Goal: Book appointment/travel/reservation

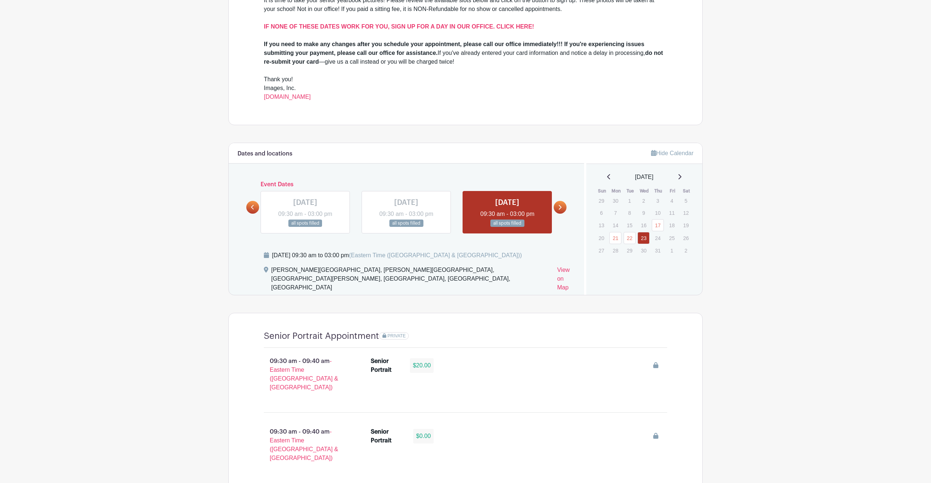
scroll to position [285, 0]
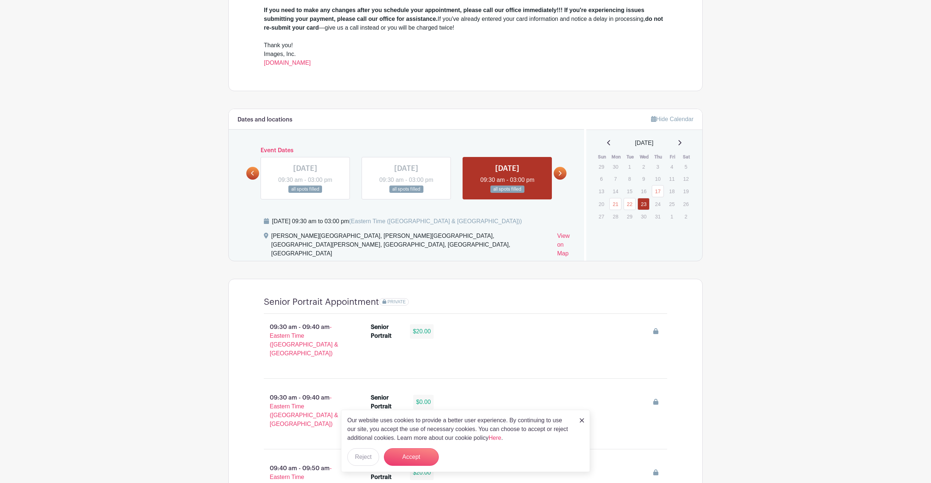
click at [561, 173] on icon at bounding box center [560, 173] width 3 height 5
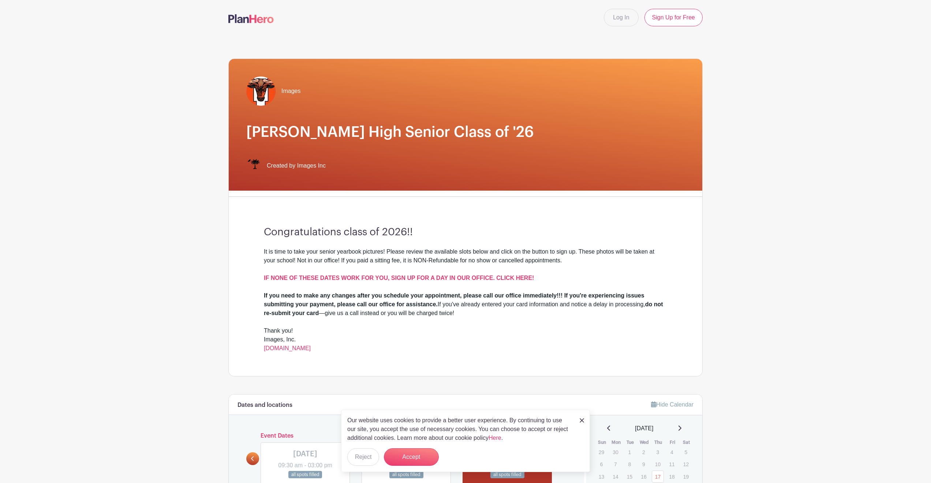
scroll to position [0, 0]
click at [477, 278] on strong "IF NONE OF THESE DATES WORK FOR YOU, SIGN UP FOR A DAY IN OUR OFFICE. CLICK HER…" at bounding box center [399, 278] width 270 height 6
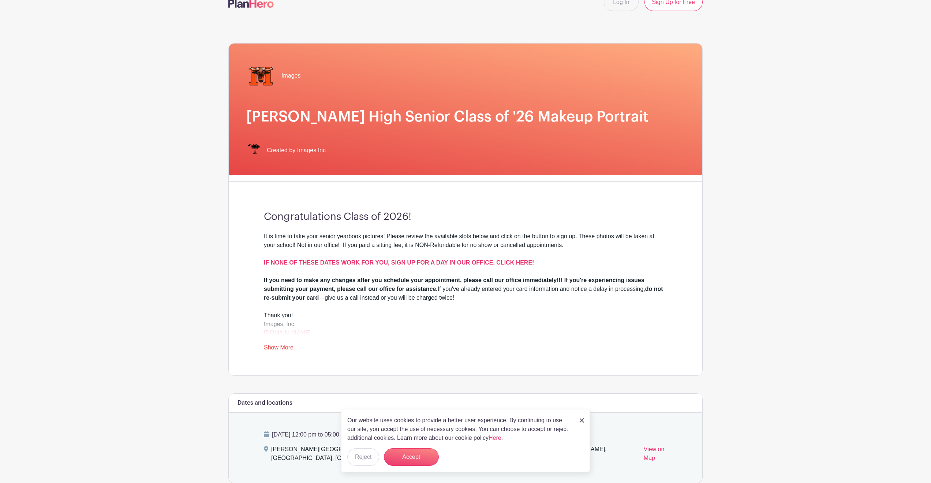
scroll to position [16, 0]
click at [287, 347] on link "Show More" at bounding box center [279, 348] width 30 height 9
click at [291, 333] on link "[DOMAIN_NAME]" at bounding box center [287, 332] width 47 height 6
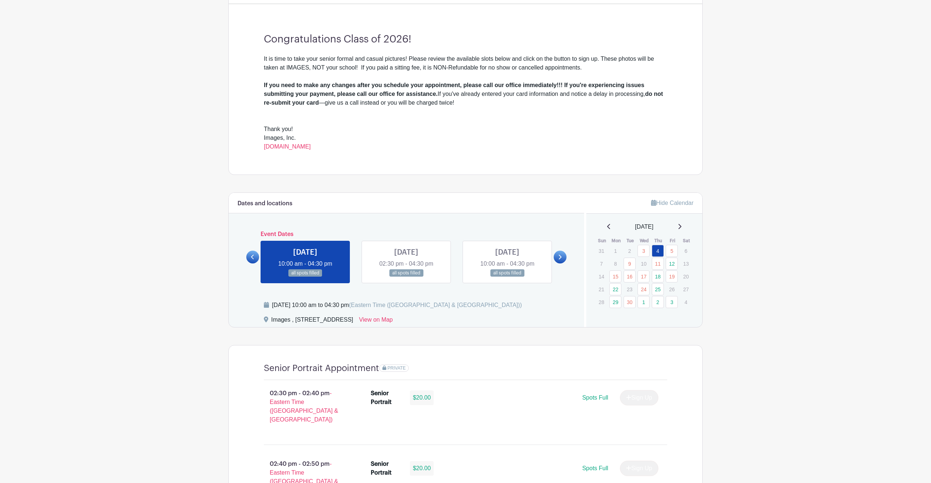
scroll to position [193, 0]
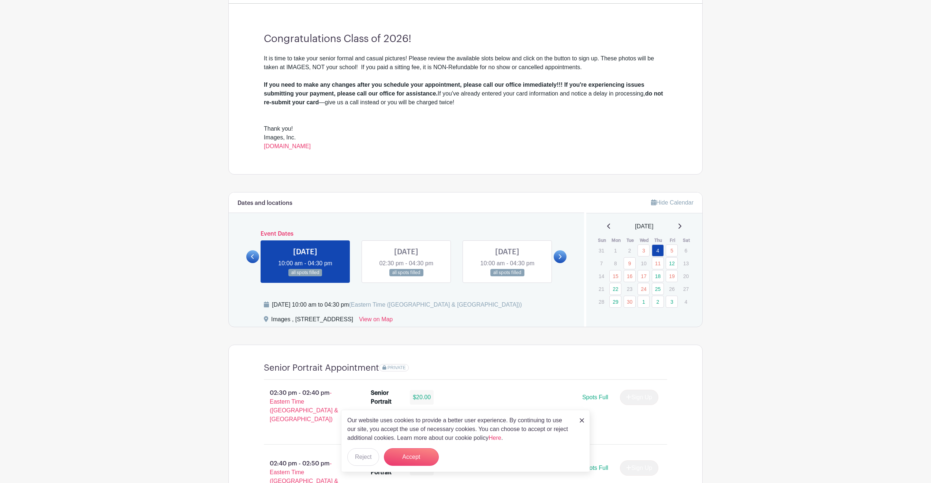
click at [558, 257] on icon at bounding box center [559, 256] width 3 height 5
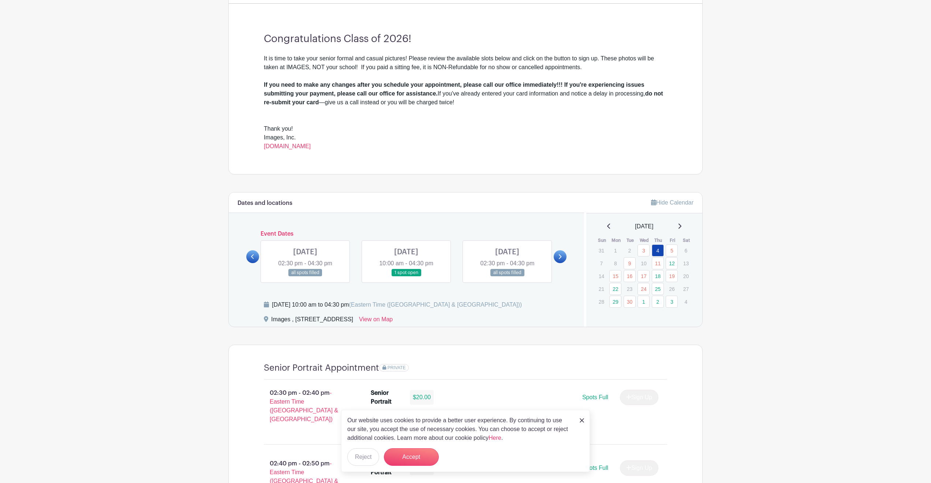
click at [557, 255] on link at bounding box center [559, 256] width 13 height 13
click at [507, 277] on link at bounding box center [507, 277] width 0 height 0
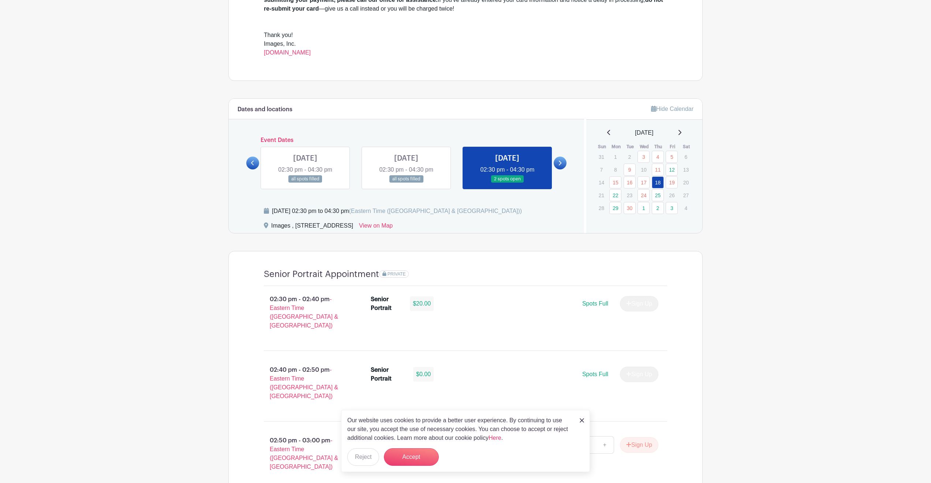
scroll to position [285, 0]
click at [560, 165] on icon at bounding box center [559, 164] width 3 height 5
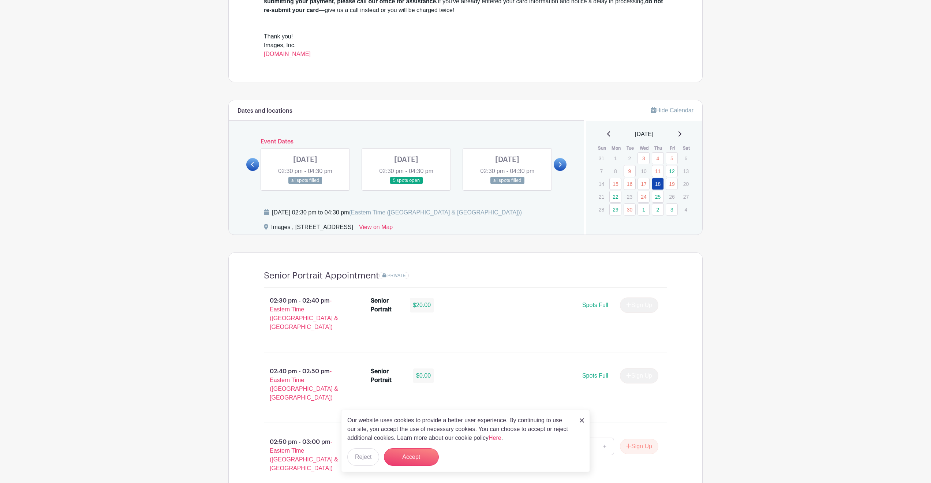
click at [406, 184] on link at bounding box center [406, 184] width 0 height 0
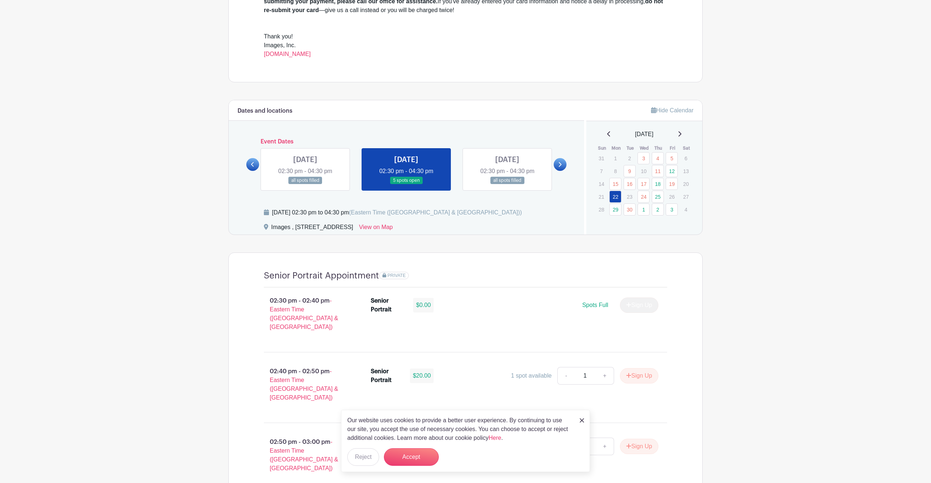
click at [406, 184] on link at bounding box center [406, 184] width 0 height 0
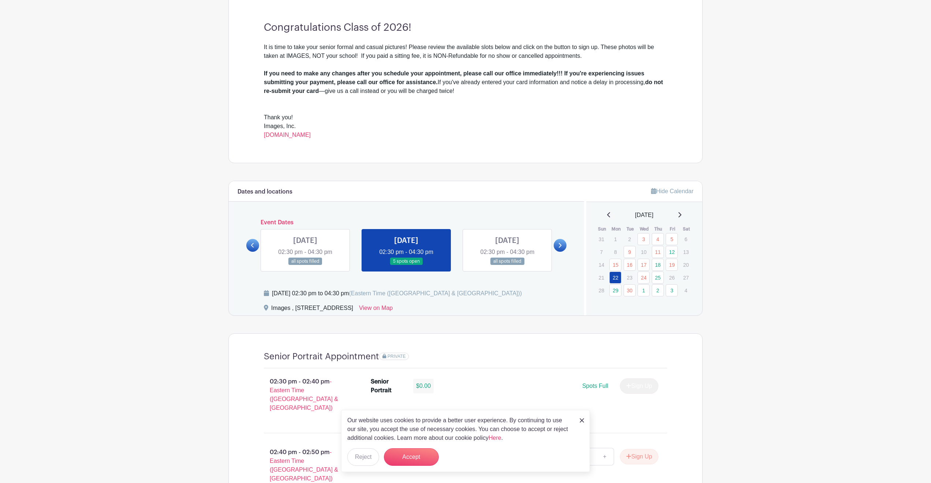
scroll to position [247, 0]
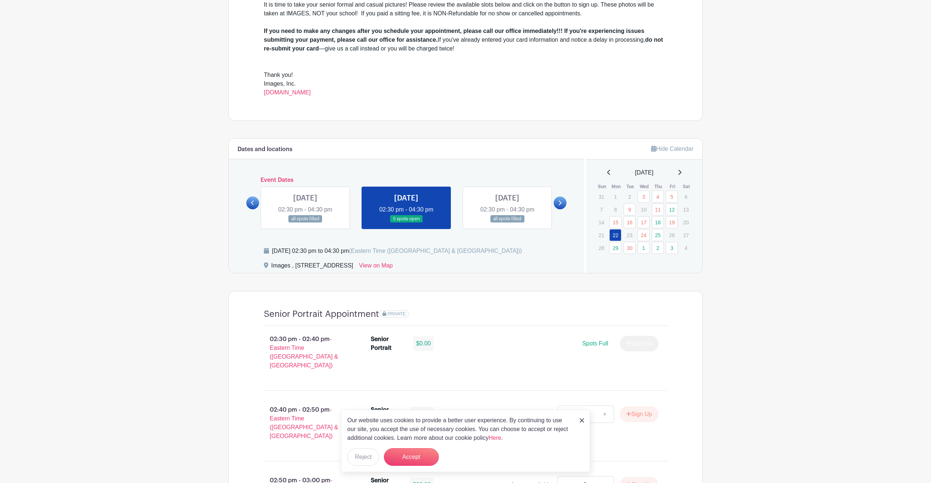
click at [563, 202] on link at bounding box center [559, 202] width 13 height 13
click at [305, 223] on link at bounding box center [305, 223] width 0 height 0
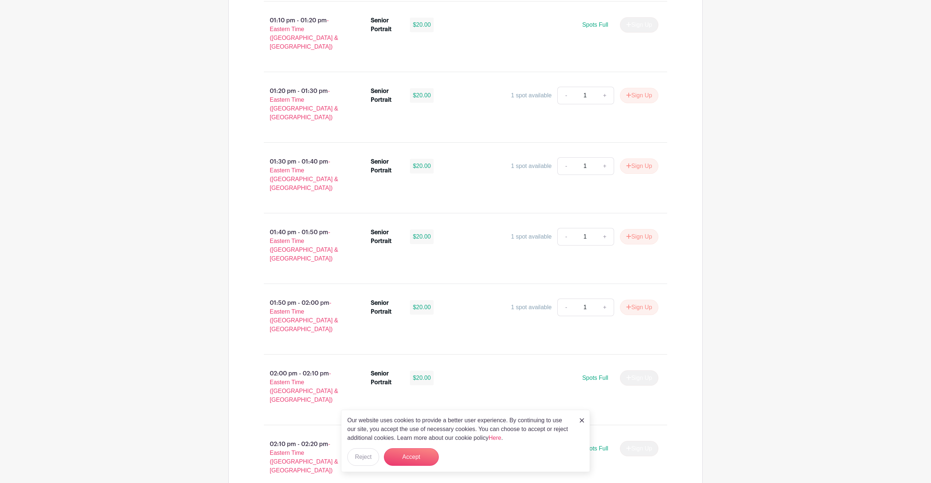
scroll to position [634, 0]
